Goal: Download file/media

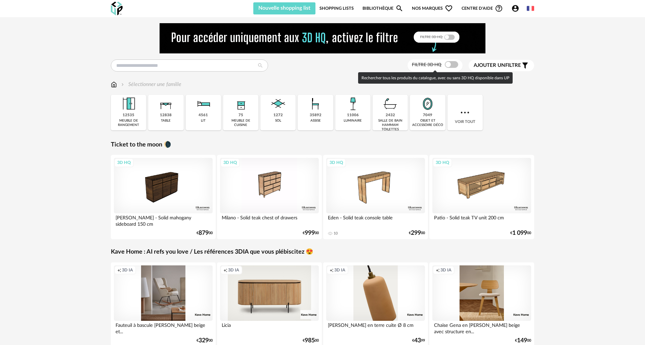
click at [451, 66] on span at bounding box center [451, 64] width 13 height 7
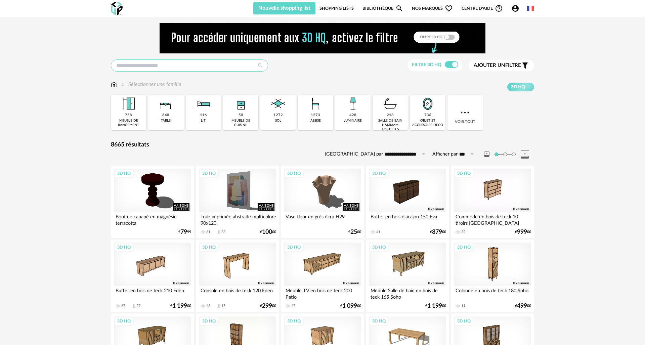
click at [227, 68] on input "text" at bounding box center [189, 65] width 157 height 12
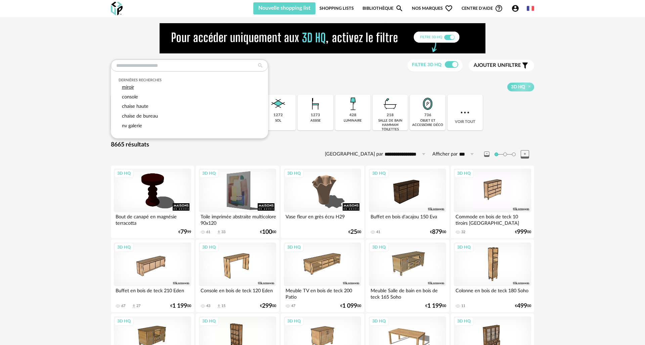
click at [135, 87] on div "miroir" at bounding box center [190, 88] width 142 height 10
type input "******"
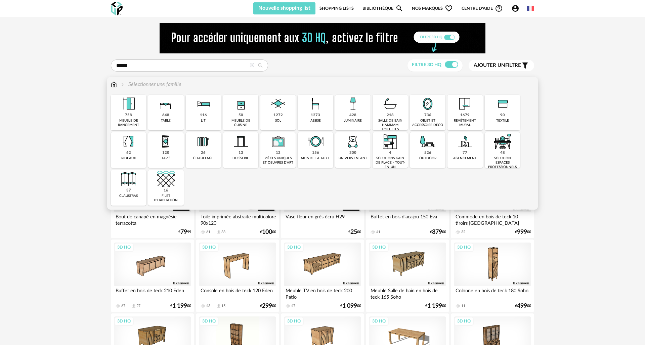
click at [261, 65] on icon at bounding box center [260, 65] width 12 height 6
type input "**********"
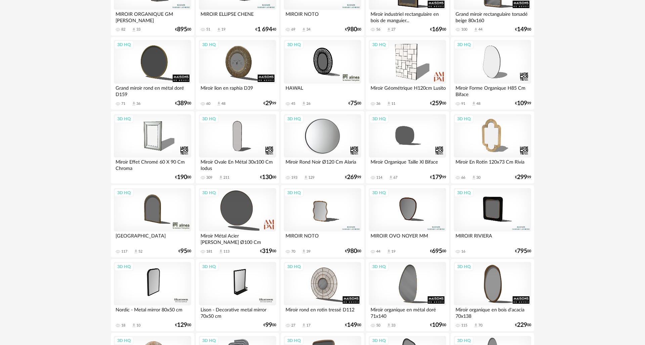
scroll to position [241, 0]
click at [266, 139] on div "3D HQ" at bounding box center [237, 136] width 77 height 44
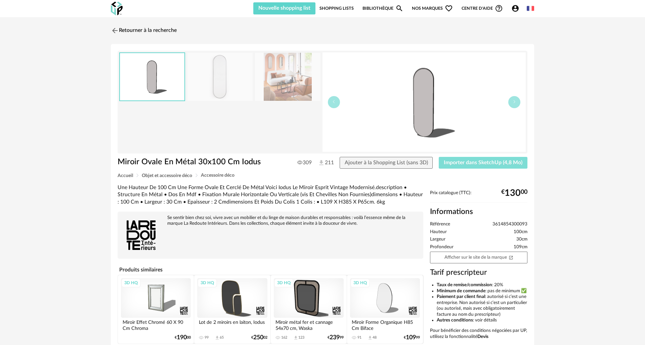
click at [452, 163] on span "Importer dans SketchUp (4,8 Mo)" at bounding box center [483, 162] width 79 height 5
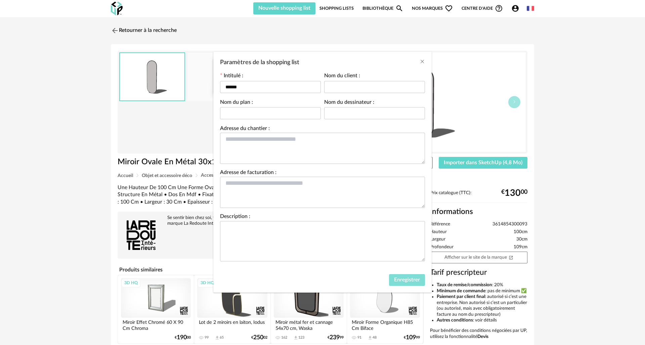
click at [406, 282] on span "Enregistrer" at bounding box center [407, 279] width 26 height 5
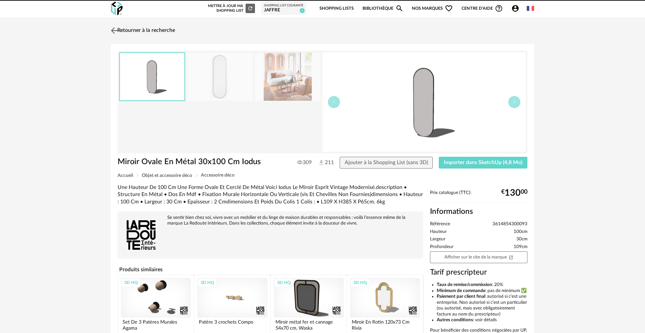
click at [139, 28] on link "Retourner à la recherche" at bounding box center [142, 30] width 66 height 15
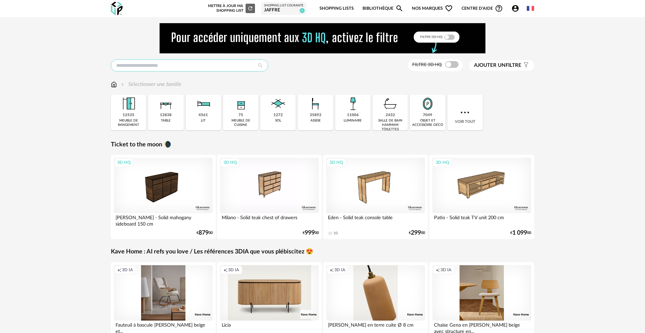
click at [146, 67] on input "text" at bounding box center [189, 65] width 157 height 12
type input "*******"
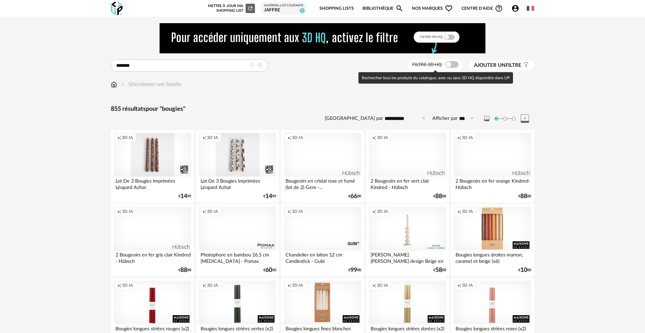
click at [448, 65] on span at bounding box center [451, 64] width 13 height 7
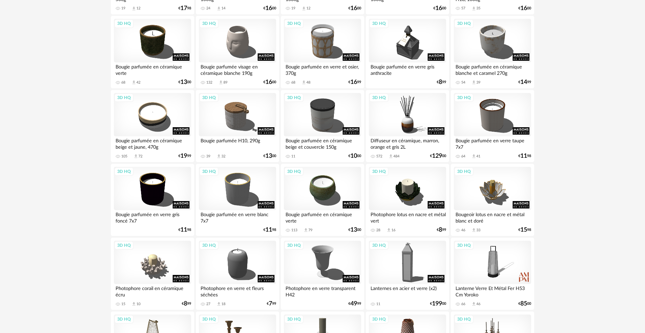
scroll to position [194, 0]
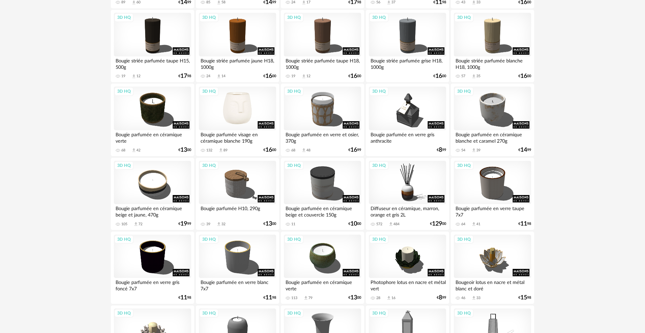
click at [257, 94] on div "3D HQ" at bounding box center [237, 109] width 77 height 44
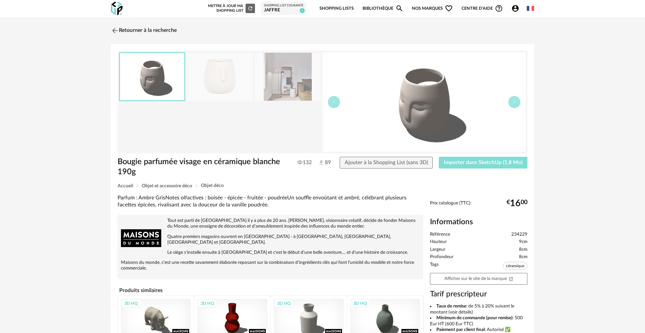
click at [498, 166] on button "Importer dans SketchUp (1,8 Mo)" at bounding box center [483, 163] width 89 height 12
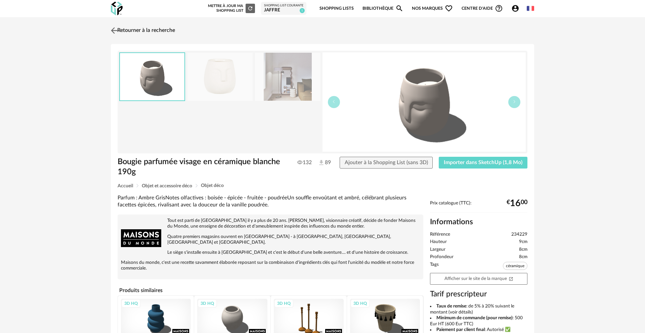
click at [161, 30] on link "Retourner à la recherche" at bounding box center [142, 30] width 66 height 15
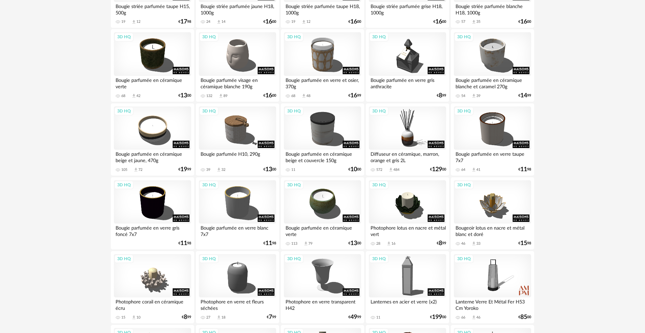
scroll to position [254, 0]
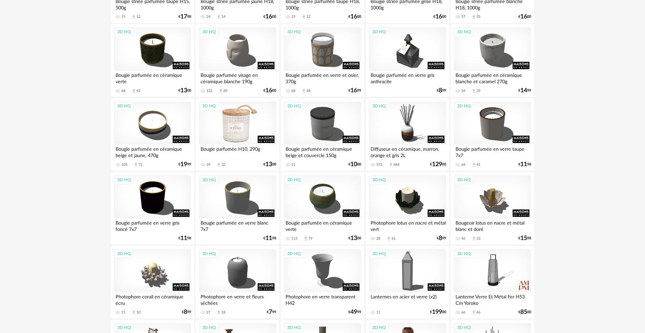
click at [231, 123] on div "3D HQ" at bounding box center [237, 123] width 77 height 44
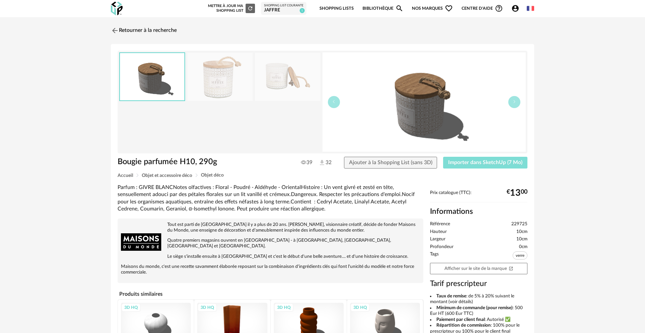
click at [467, 162] on span "Importer dans SketchUp (7 Mo)" at bounding box center [485, 162] width 74 height 5
